Goal: Task Accomplishment & Management: Use online tool/utility

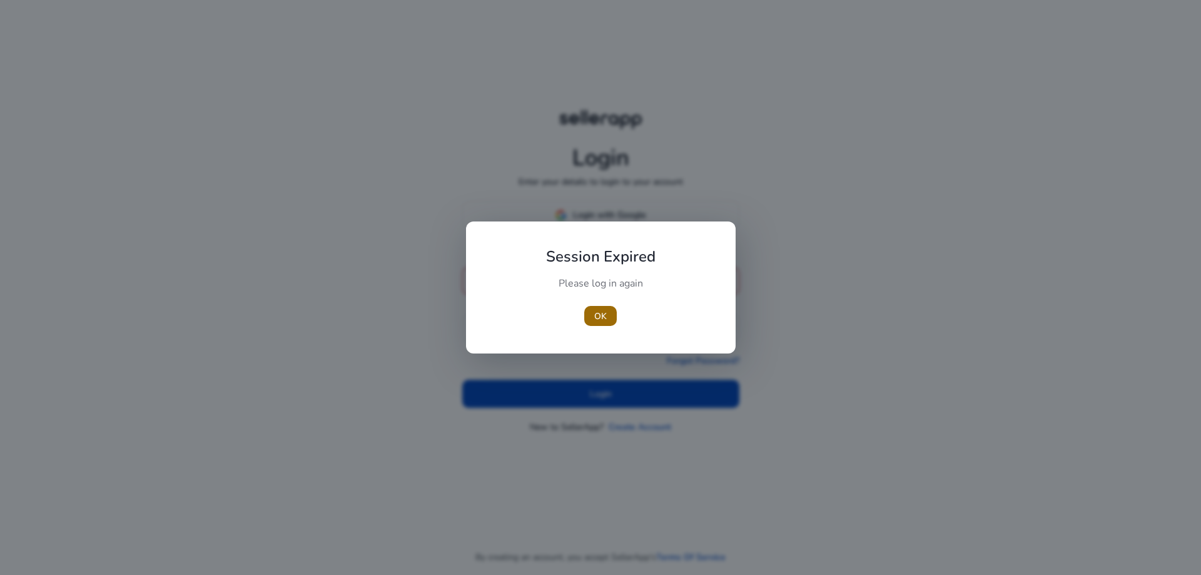
type input "**********"
click at [597, 307] on span "button" at bounding box center [600, 316] width 33 height 30
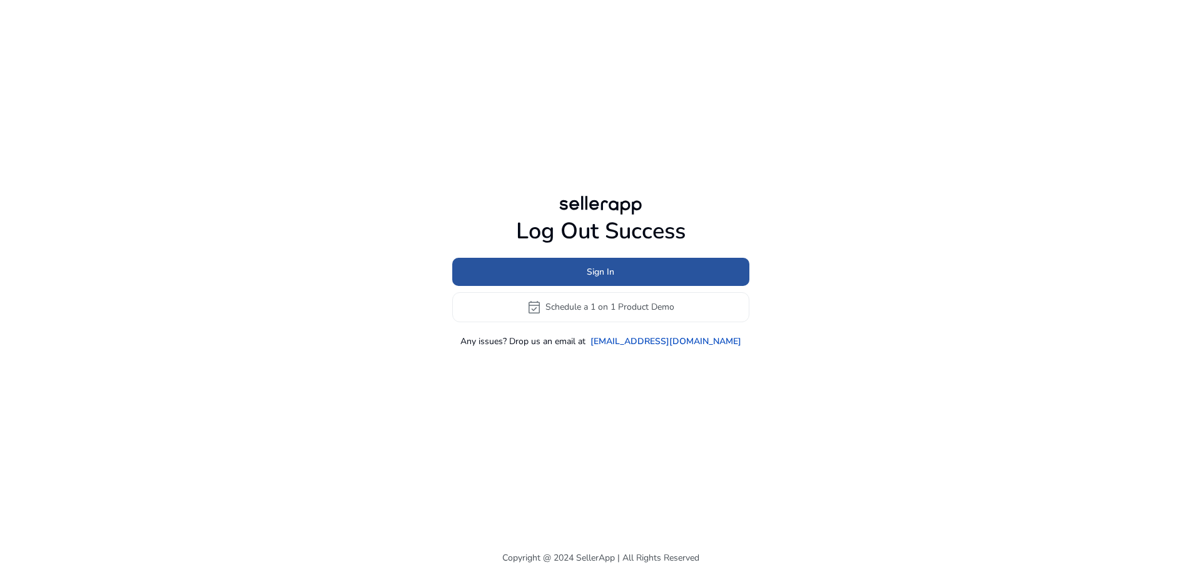
click at [601, 268] on span "Sign In" at bounding box center [601, 271] width 28 height 13
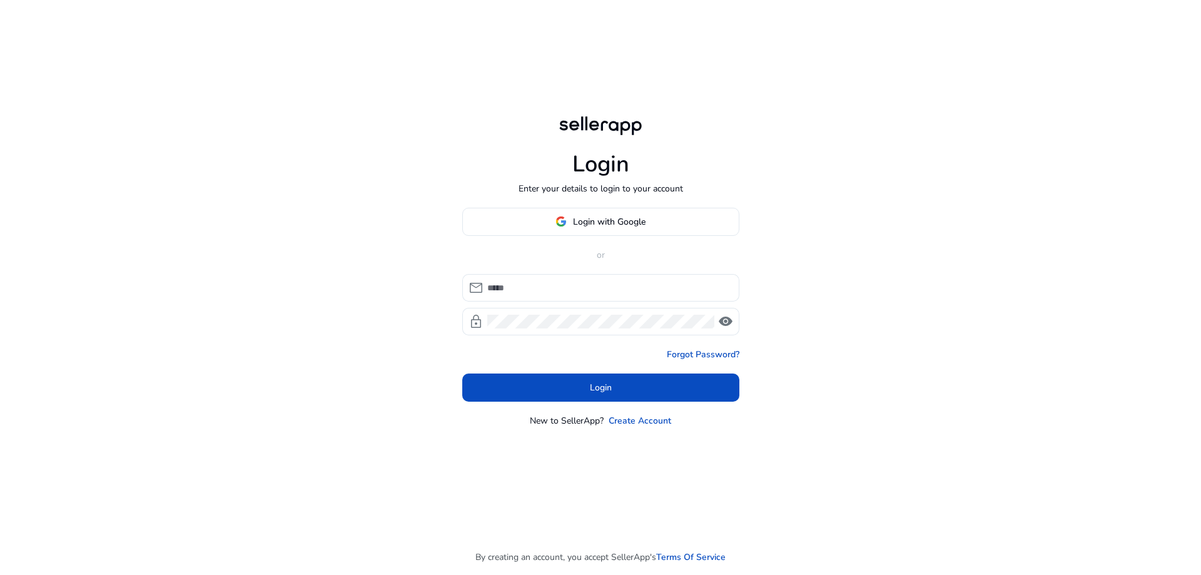
type input "**********"
click at [623, 394] on span at bounding box center [600, 387] width 277 height 30
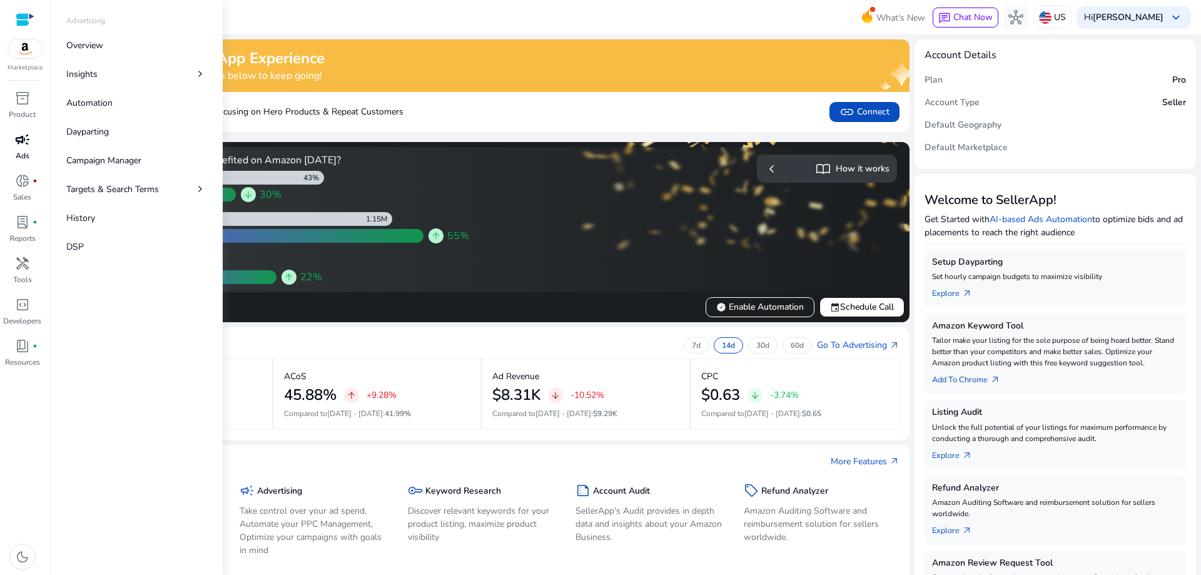
click at [25, 135] on span "campaign" at bounding box center [22, 139] width 15 height 15
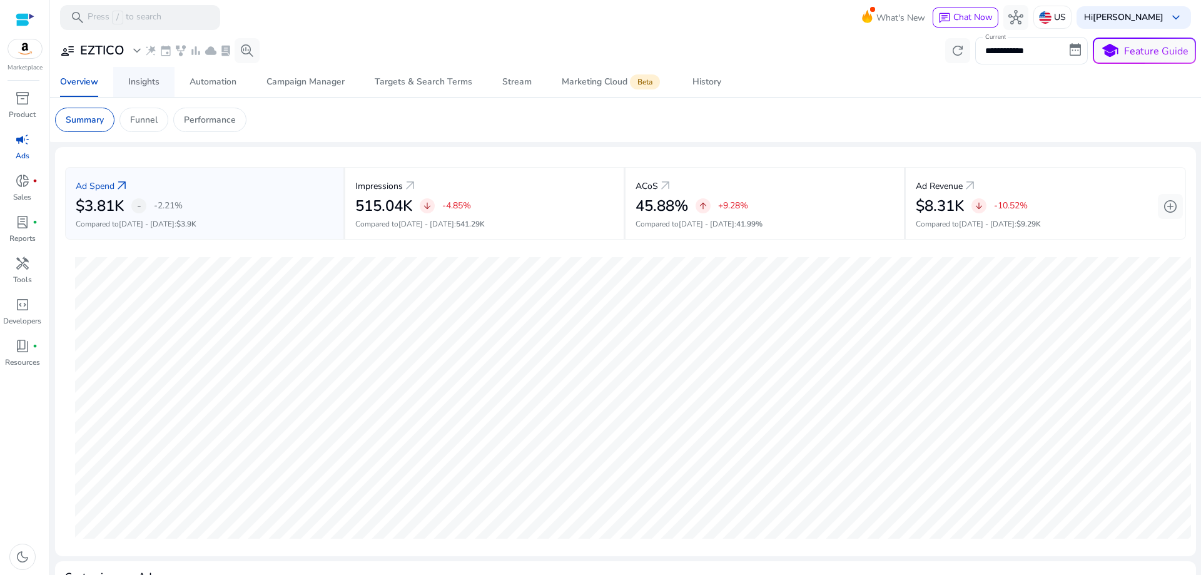
click at [151, 86] on div "Insights" at bounding box center [143, 82] width 31 height 9
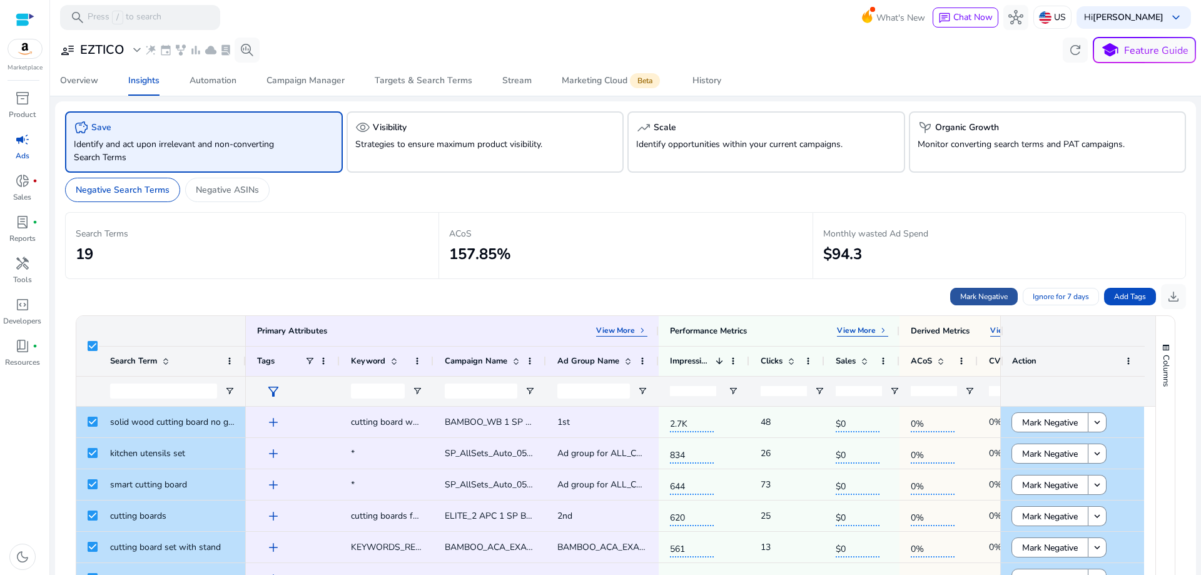
click at [960, 297] on span "Mark Negative" at bounding box center [984, 296] width 48 height 11
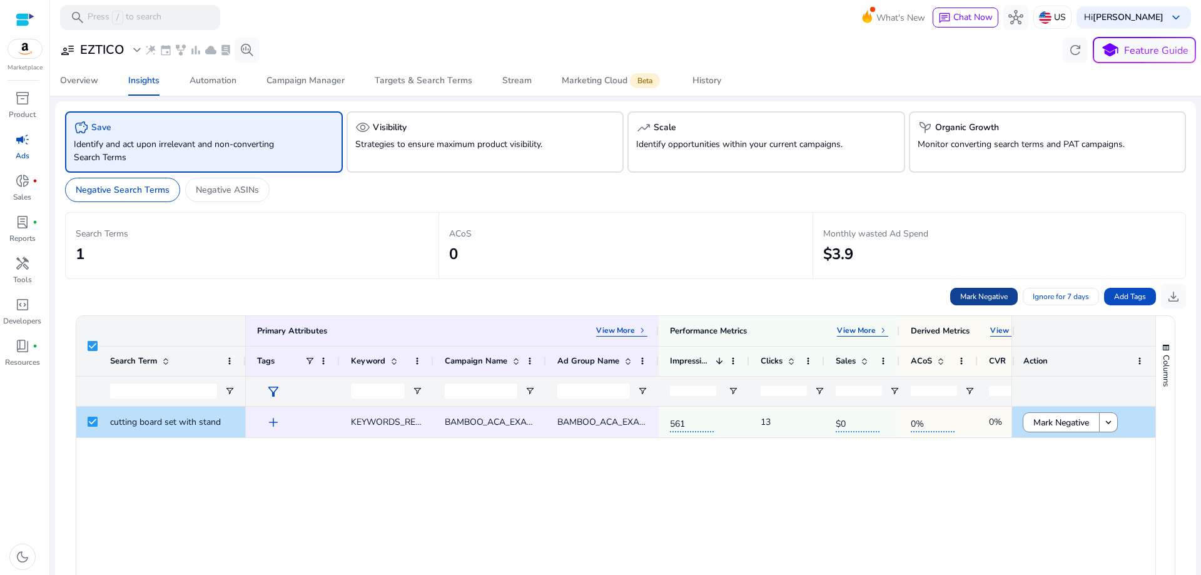
click at [964, 294] on span "Mark Negative" at bounding box center [984, 296] width 48 height 11
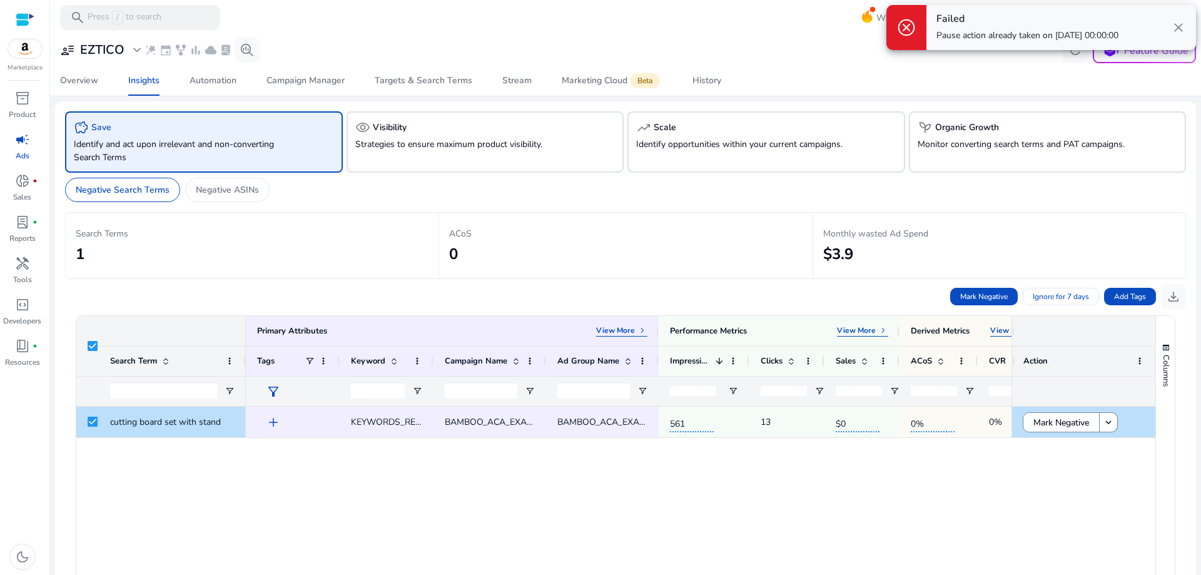
click at [117, 149] on p "Identify and act upon irrelevant and non-converting Search Terms" at bounding box center [182, 151] width 216 height 26
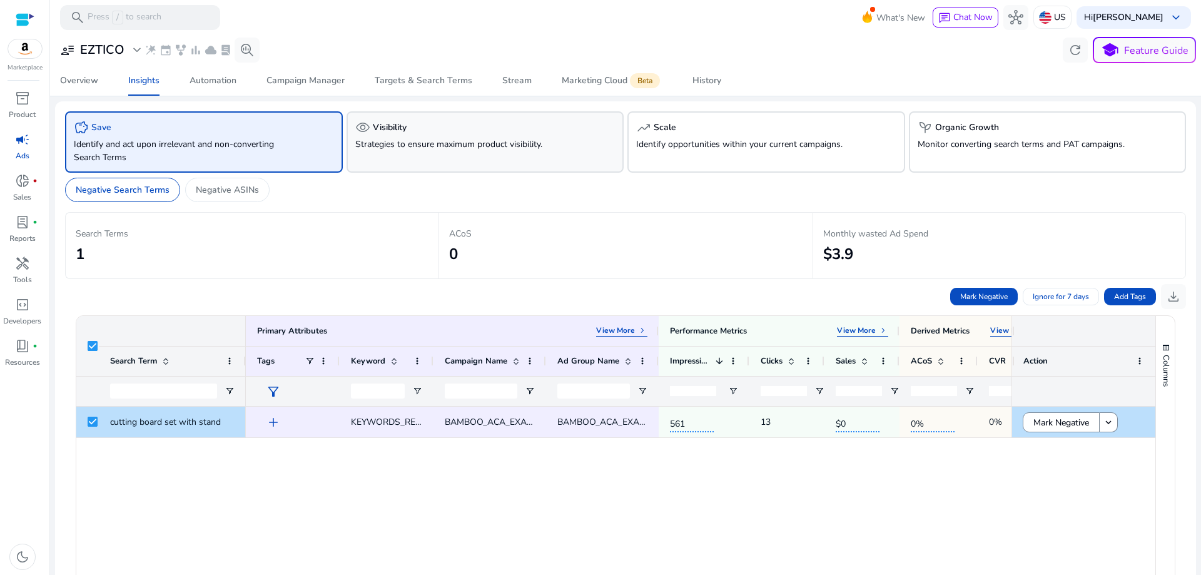
click at [378, 133] on h5 "Visibility" at bounding box center [390, 128] width 34 height 11
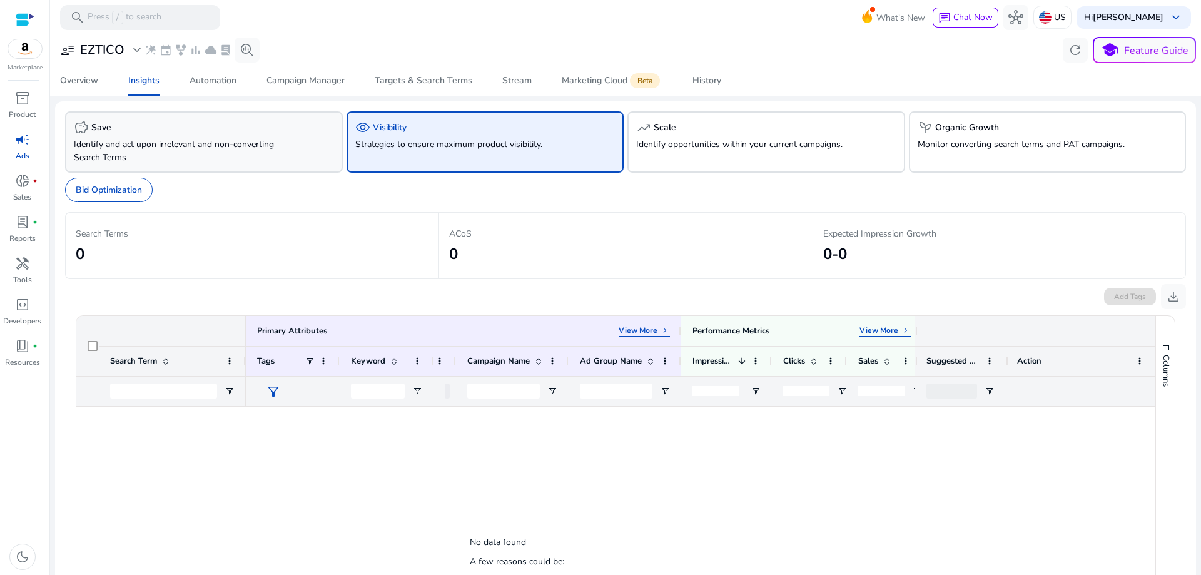
click at [288, 145] on p "Identify and act upon irrelevant and non-converting Search Terms" at bounding box center [182, 151] width 216 height 26
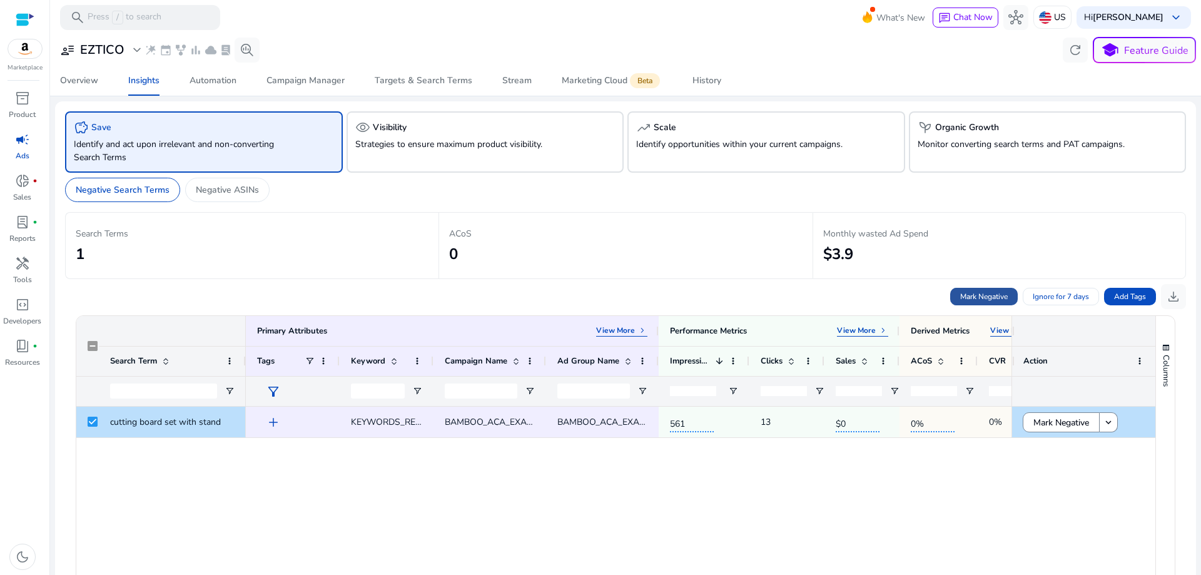
click at [968, 295] on span "Mark Negative" at bounding box center [984, 296] width 48 height 11
